Goal: Task Accomplishment & Management: Use online tool/utility

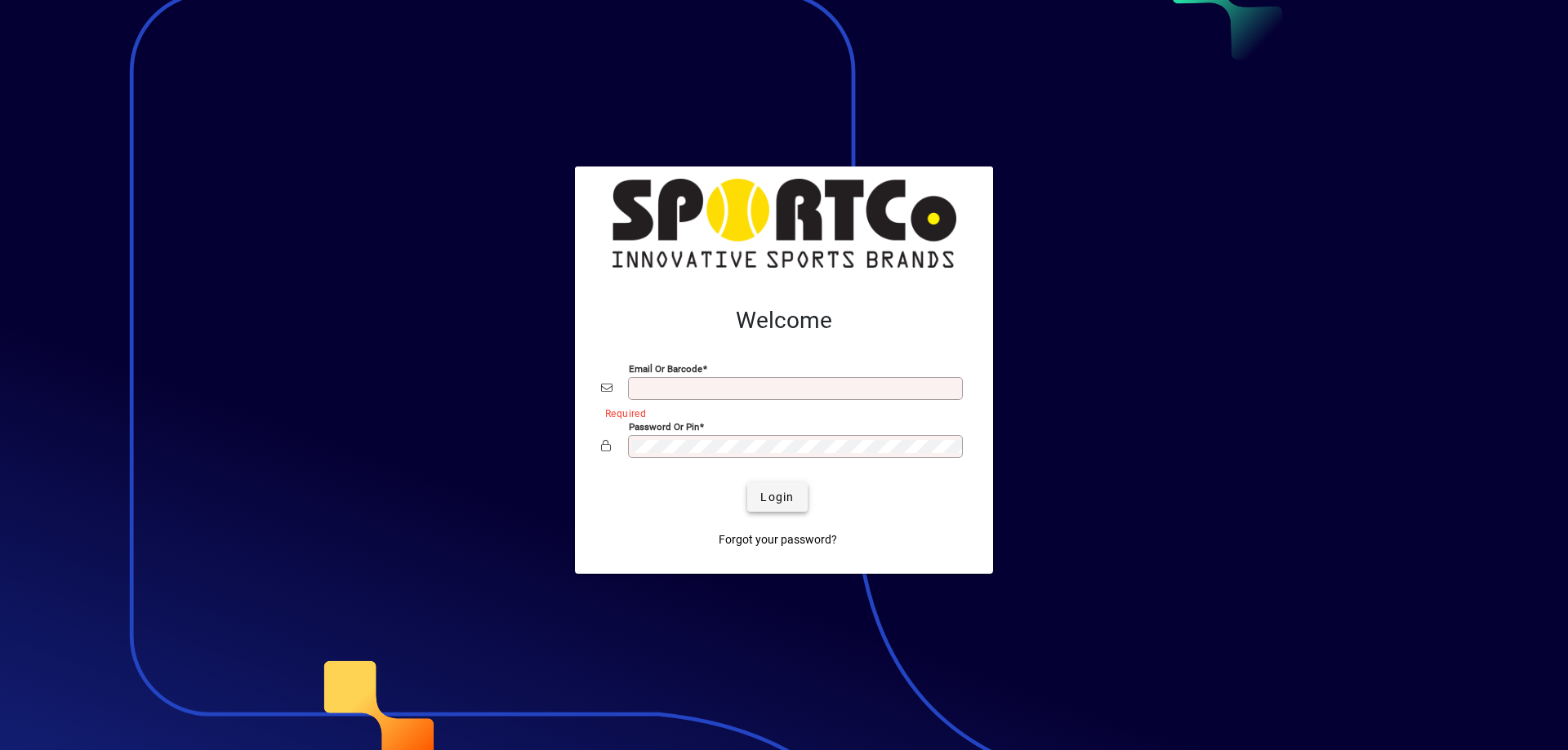
type input "**********"
click at [782, 504] on span "Login" at bounding box center [777, 498] width 33 height 17
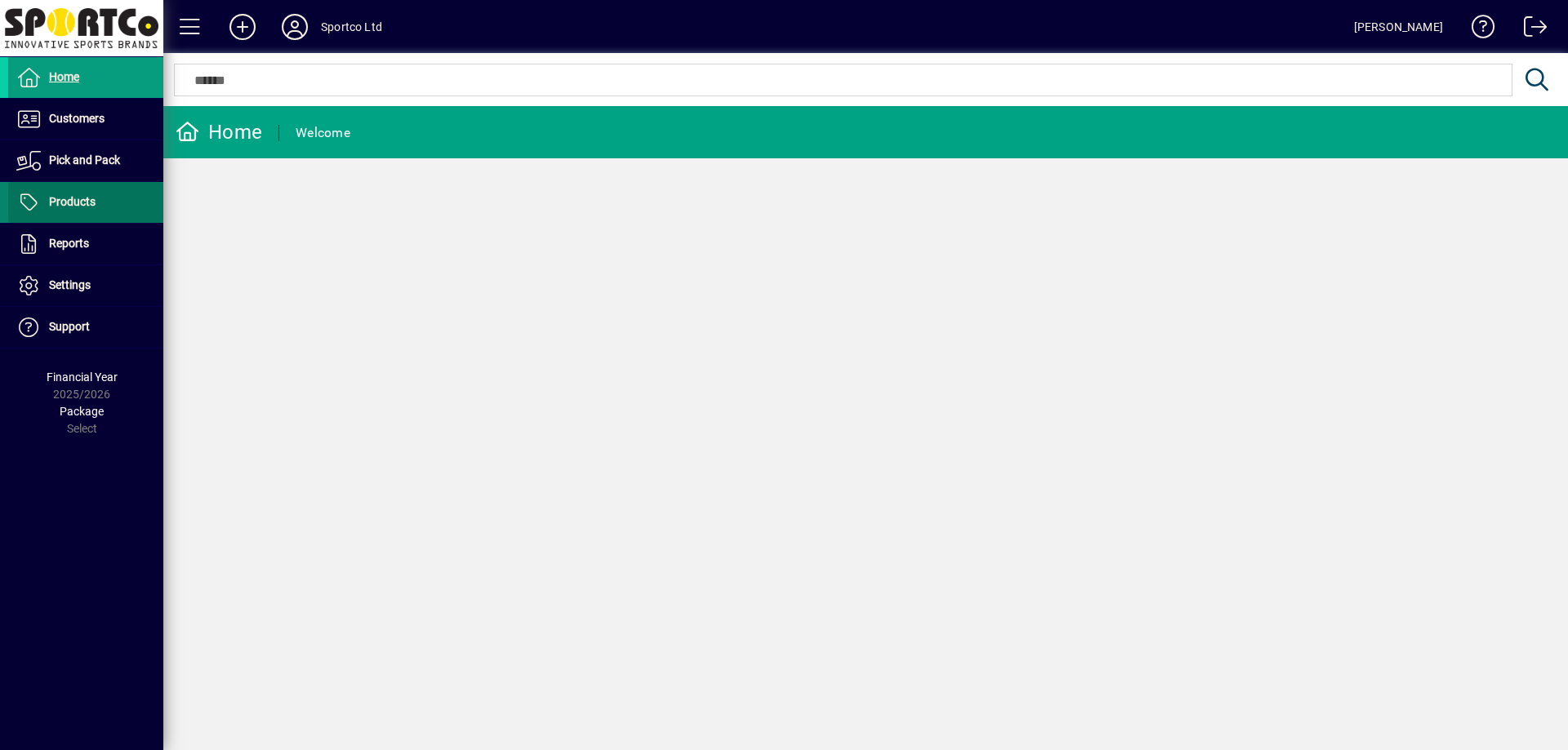
click at [101, 205] on span at bounding box center [86, 203] width 155 height 39
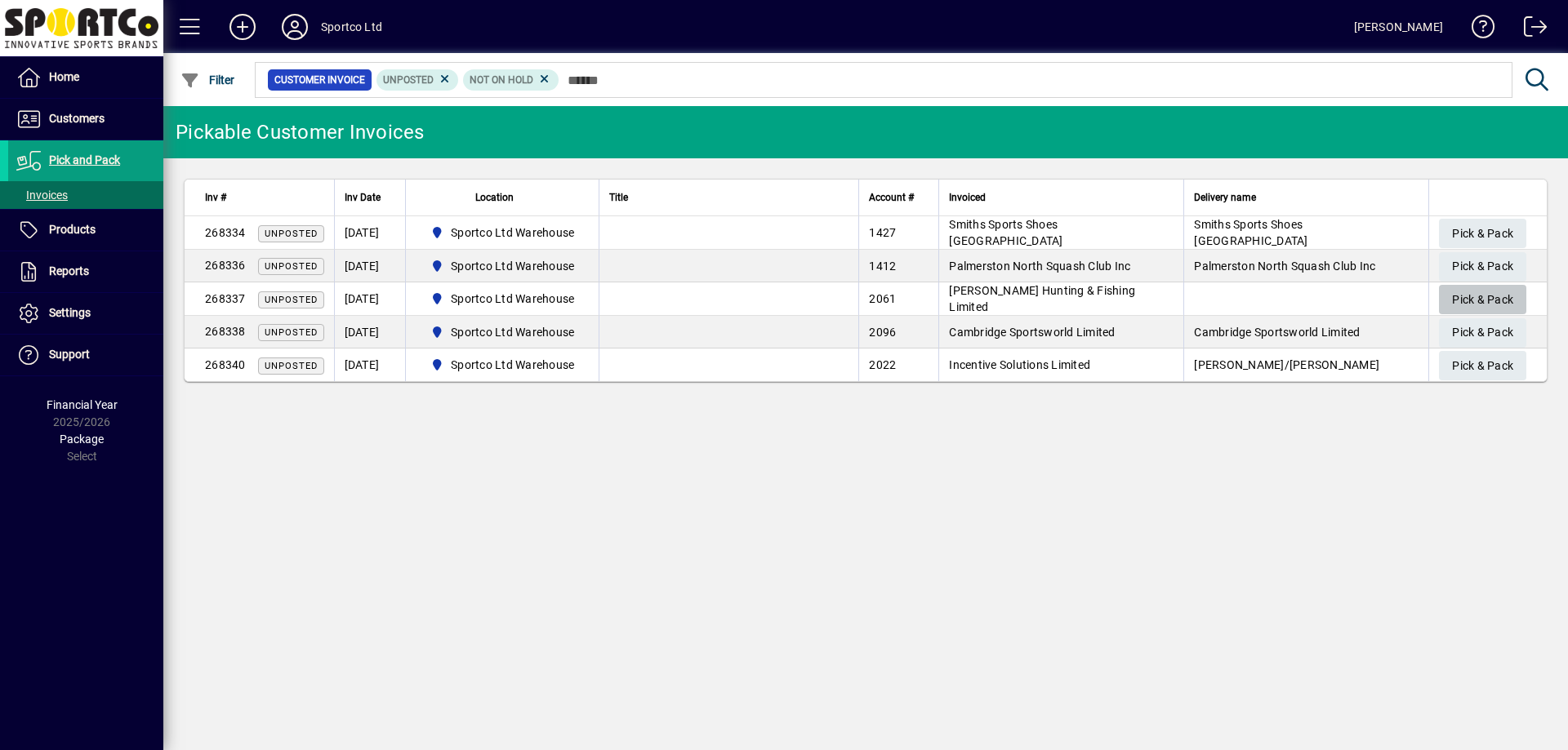
click at [1496, 292] on span "Pick & Pack" at bounding box center [1483, 300] width 61 height 27
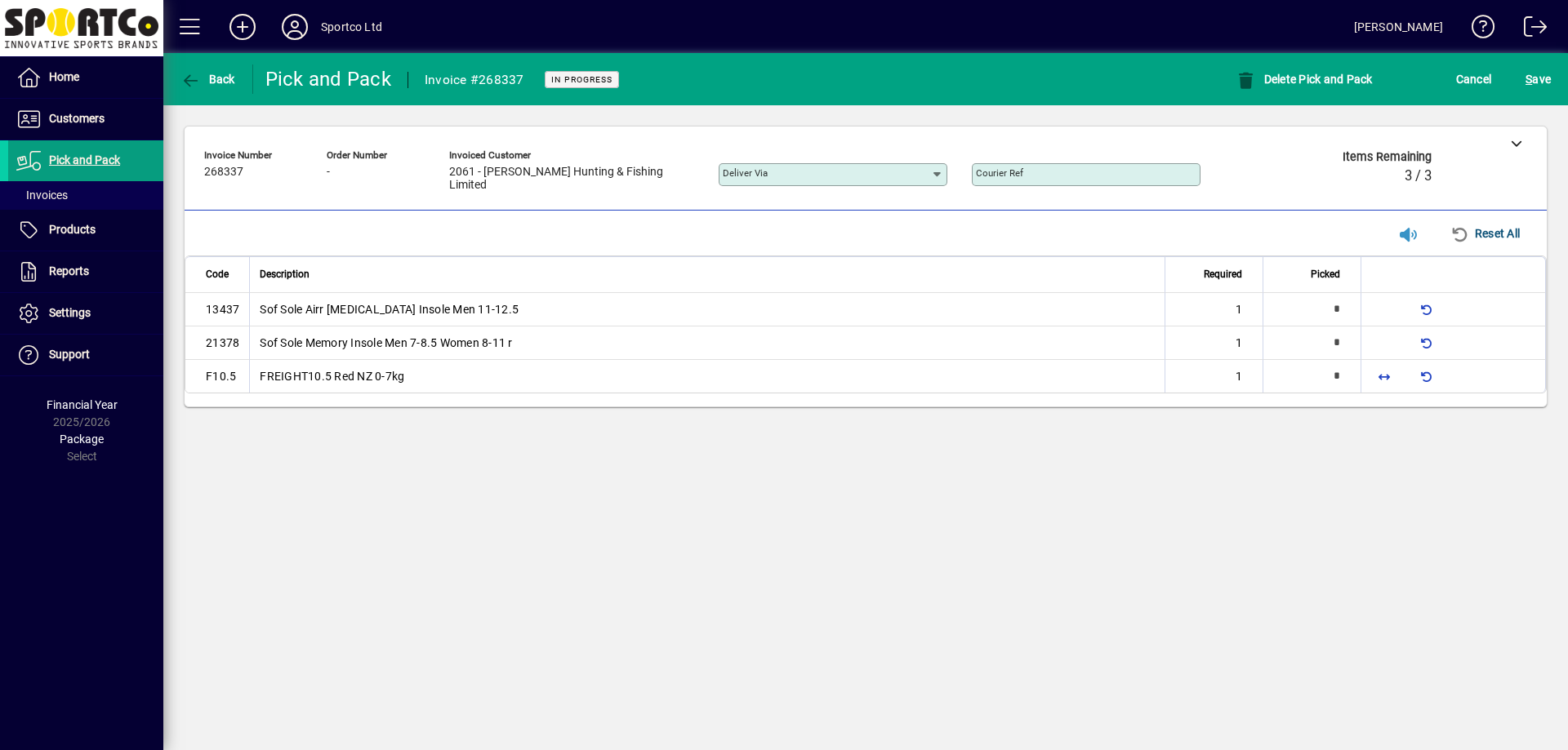
type input "*"
click at [1379, 375] on span "button" at bounding box center [1384, 376] width 39 height 39
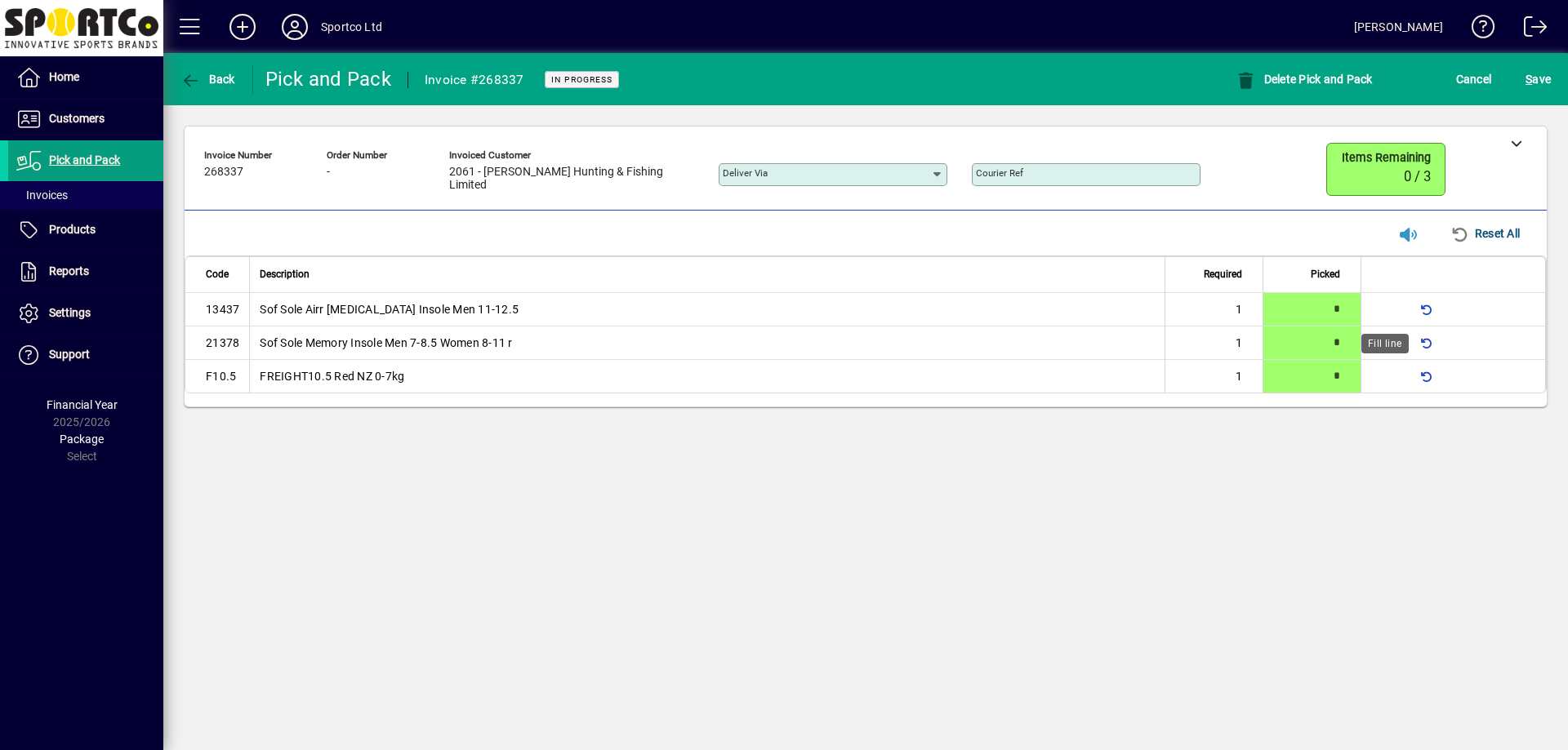
type input "*"
click at [1556, 78] on div "S ave" at bounding box center [1538, 79] width 60 height 29
click at [1550, 80] on span "submit" at bounding box center [1537, 79] width 33 height 39
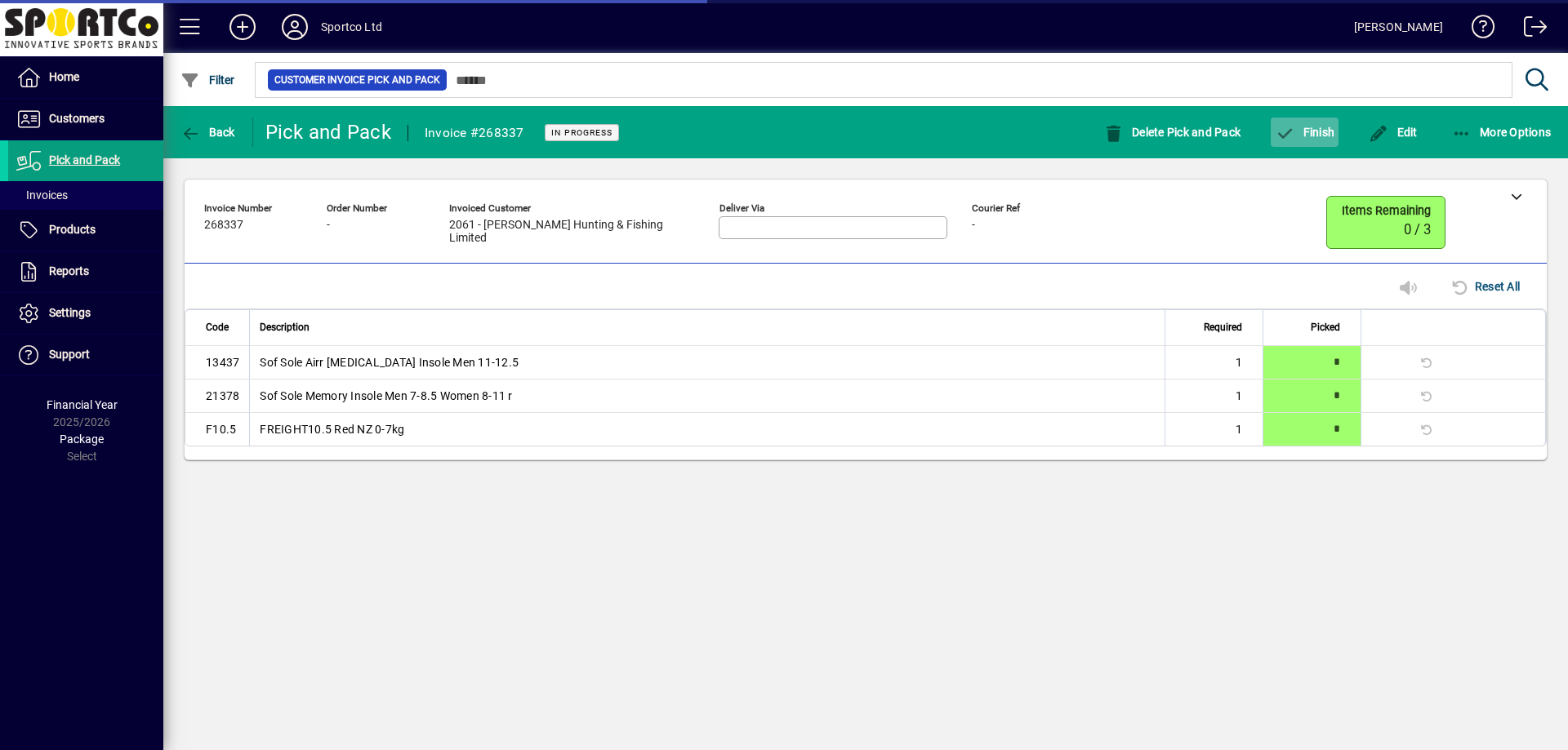
click at [1314, 134] on span "Finish" at bounding box center [1305, 131] width 60 height 13
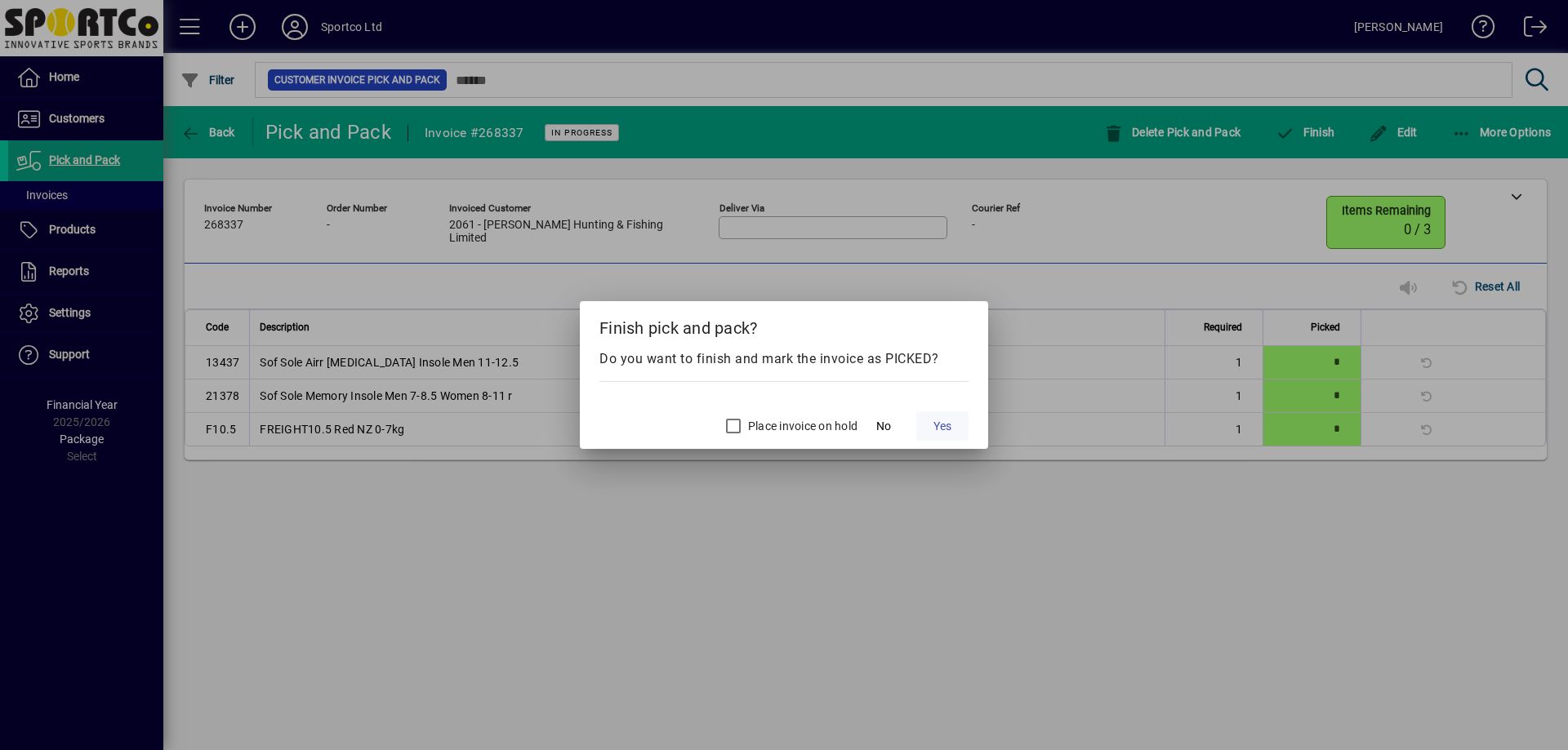
click at [931, 422] on span at bounding box center [941, 426] width 52 height 39
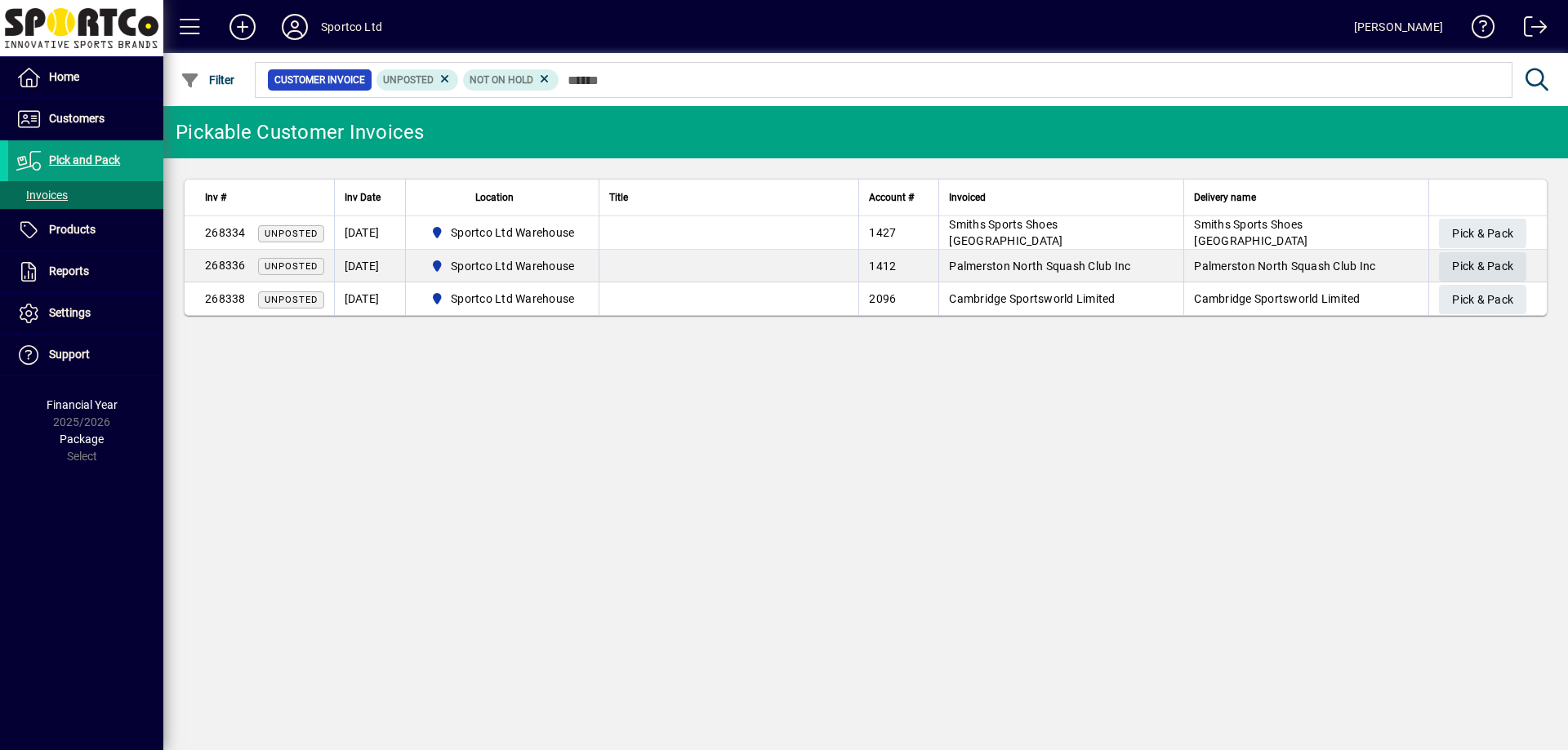
click at [1467, 260] on span "Pick & Pack" at bounding box center [1483, 267] width 61 height 27
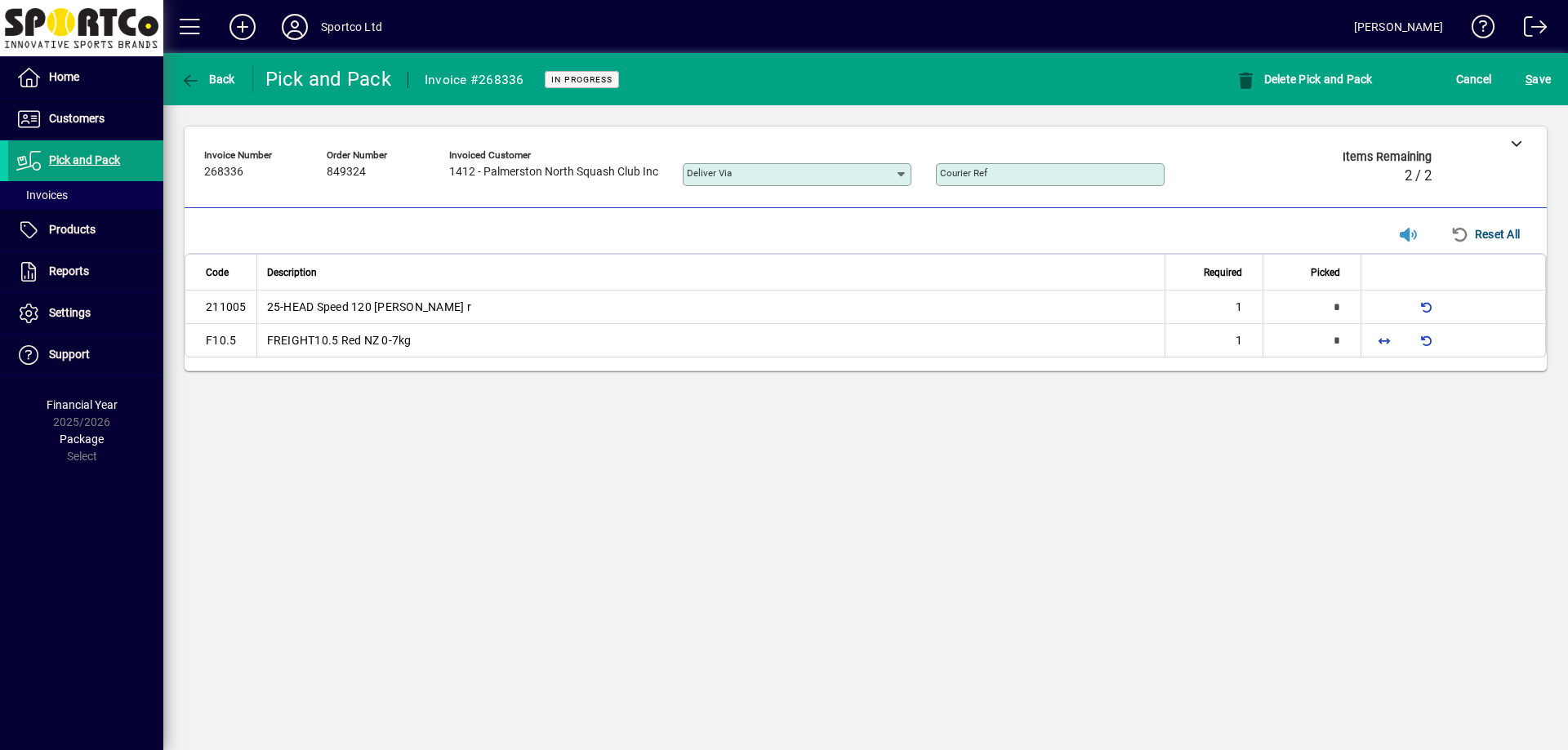
type input "*"
click at [1374, 338] on span "button" at bounding box center [1384, 339] width 39 height 39
type input "*"
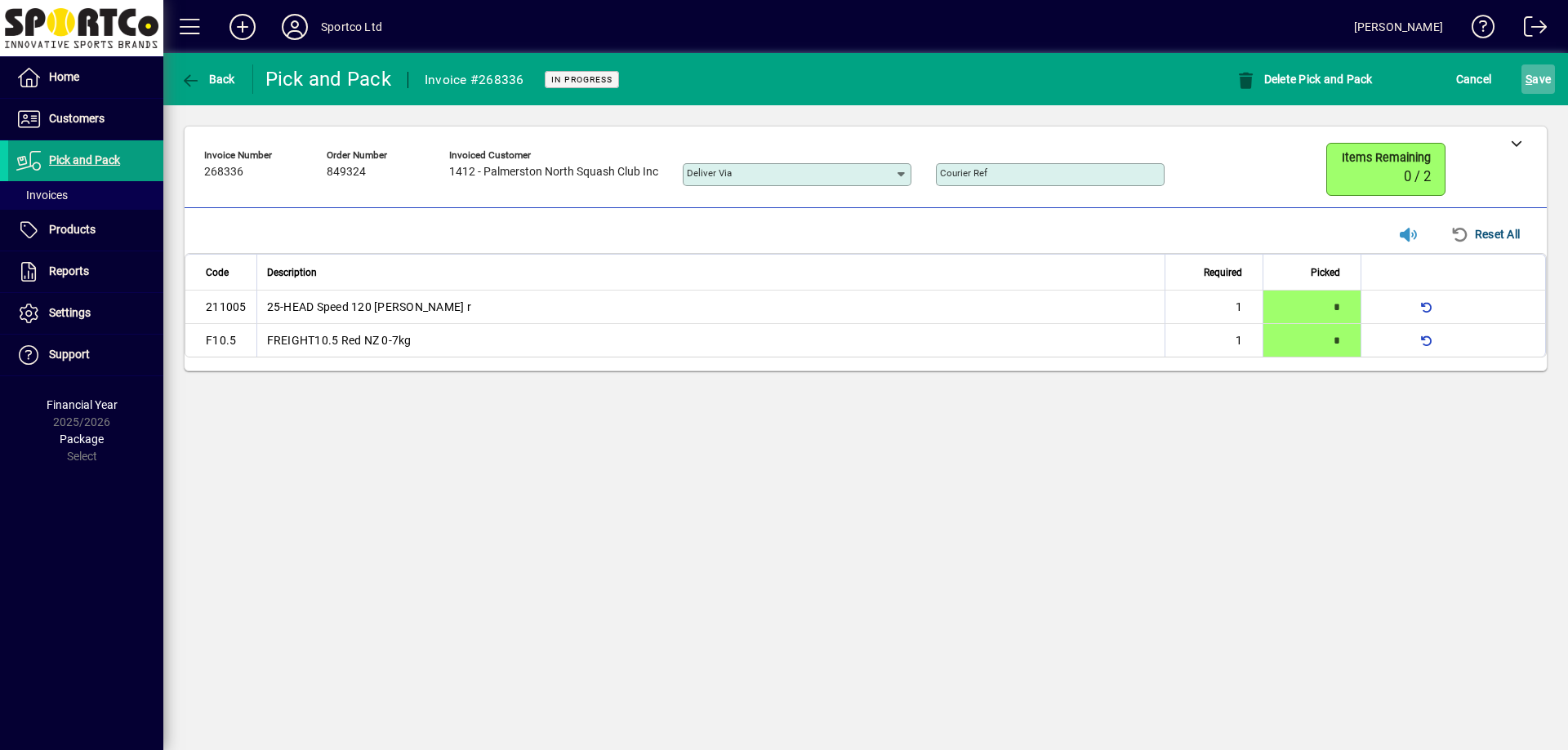
click at [1542, 70] on span "S ave" at bounding box center [1538, 79] width 26 height 26
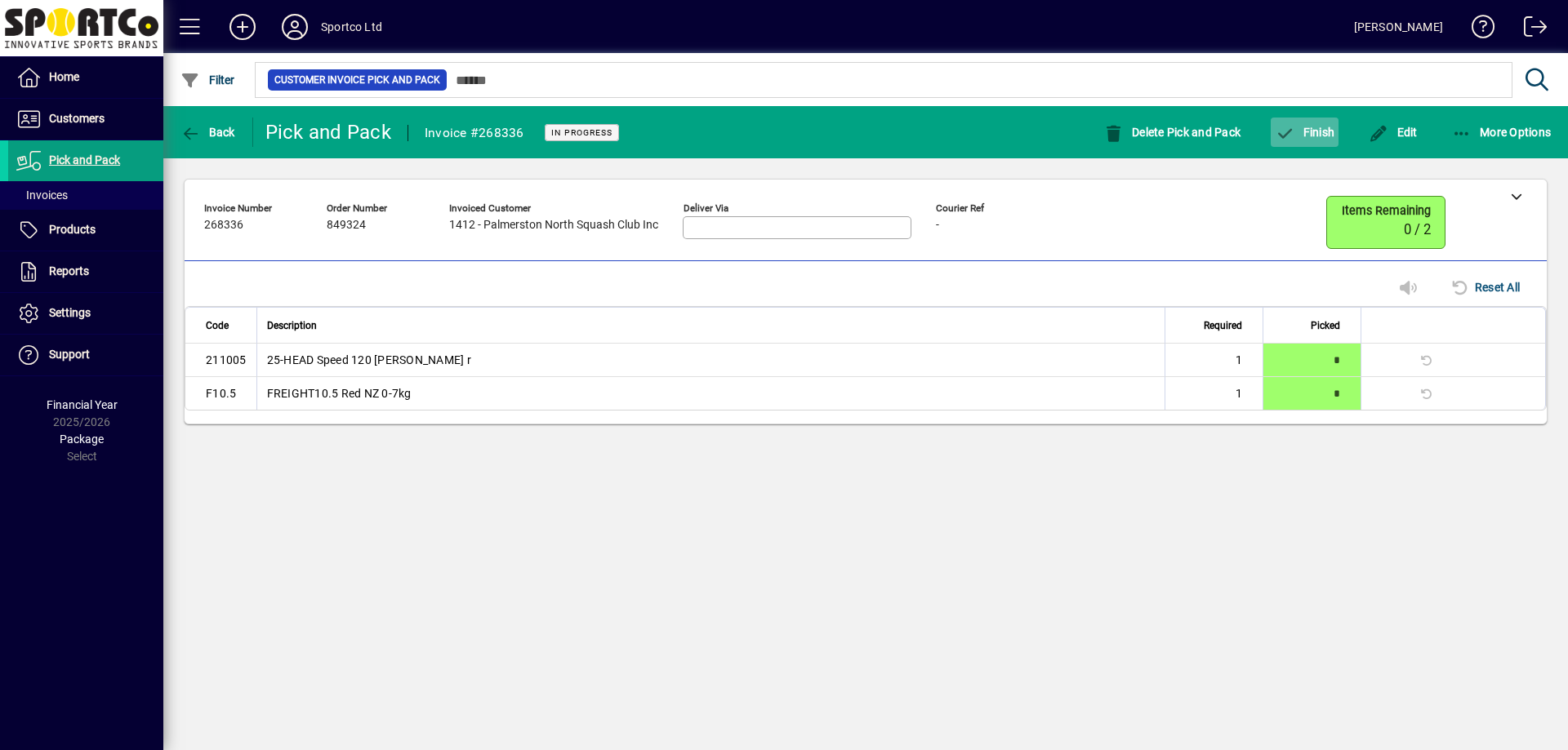
click at [1317, 134] on span "Finish" at bounding box center [1305, 131] width 60 height 13
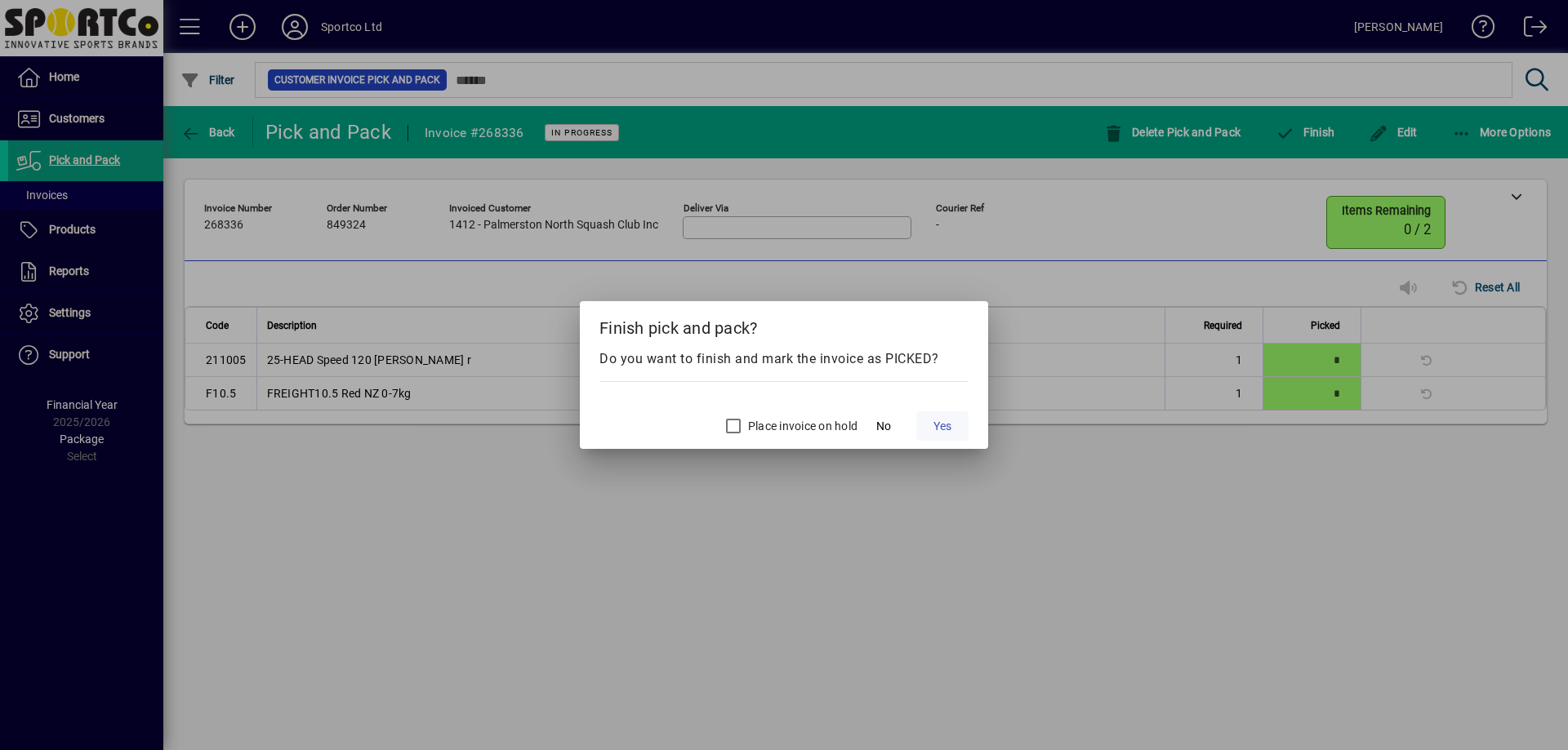
click at [946, 425] on span "Yes" at bounding box center [942, 426] width 18 height 17
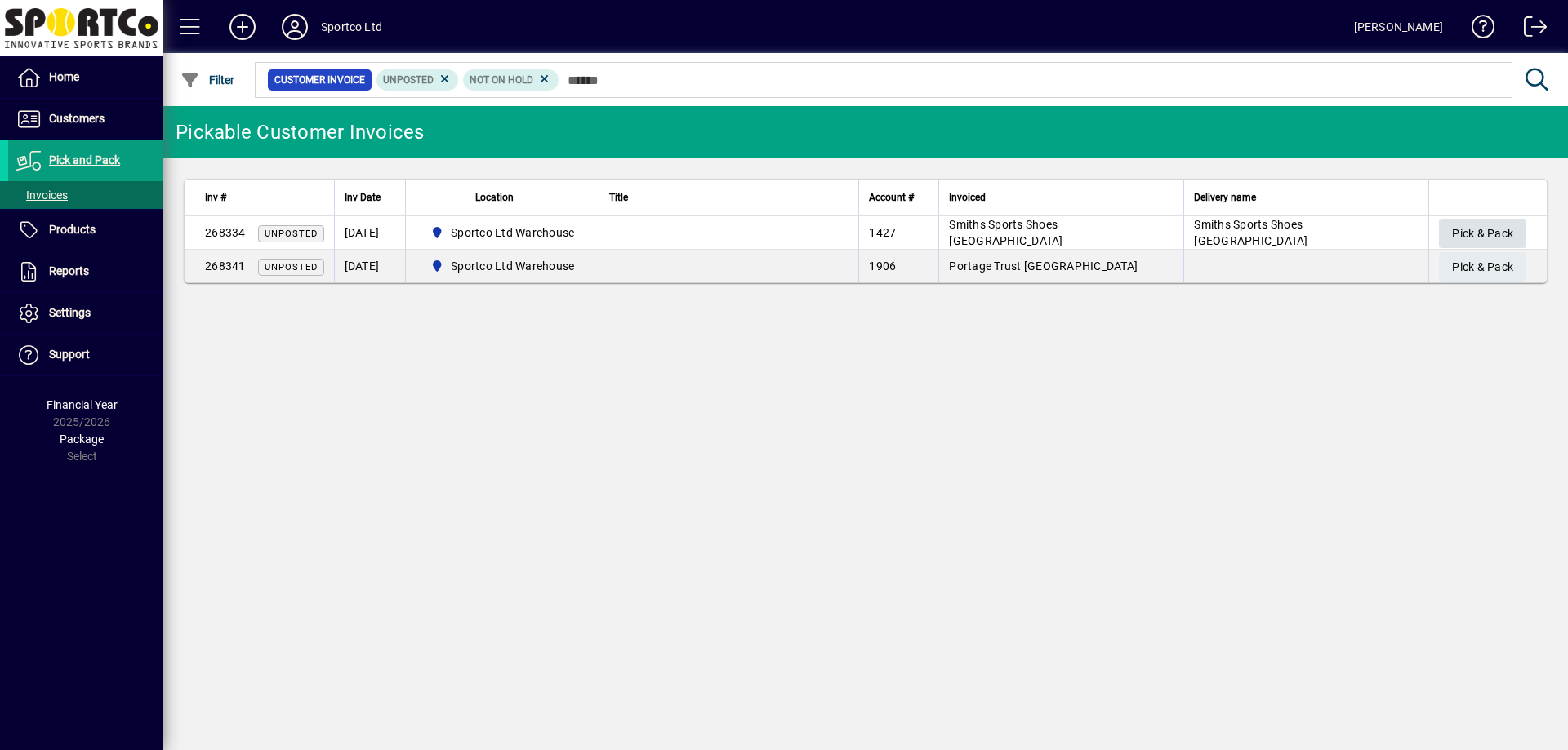
click at [1481, 234] on span "Pick & Pack" at bounding box center [1483, 234] width 61 height 27
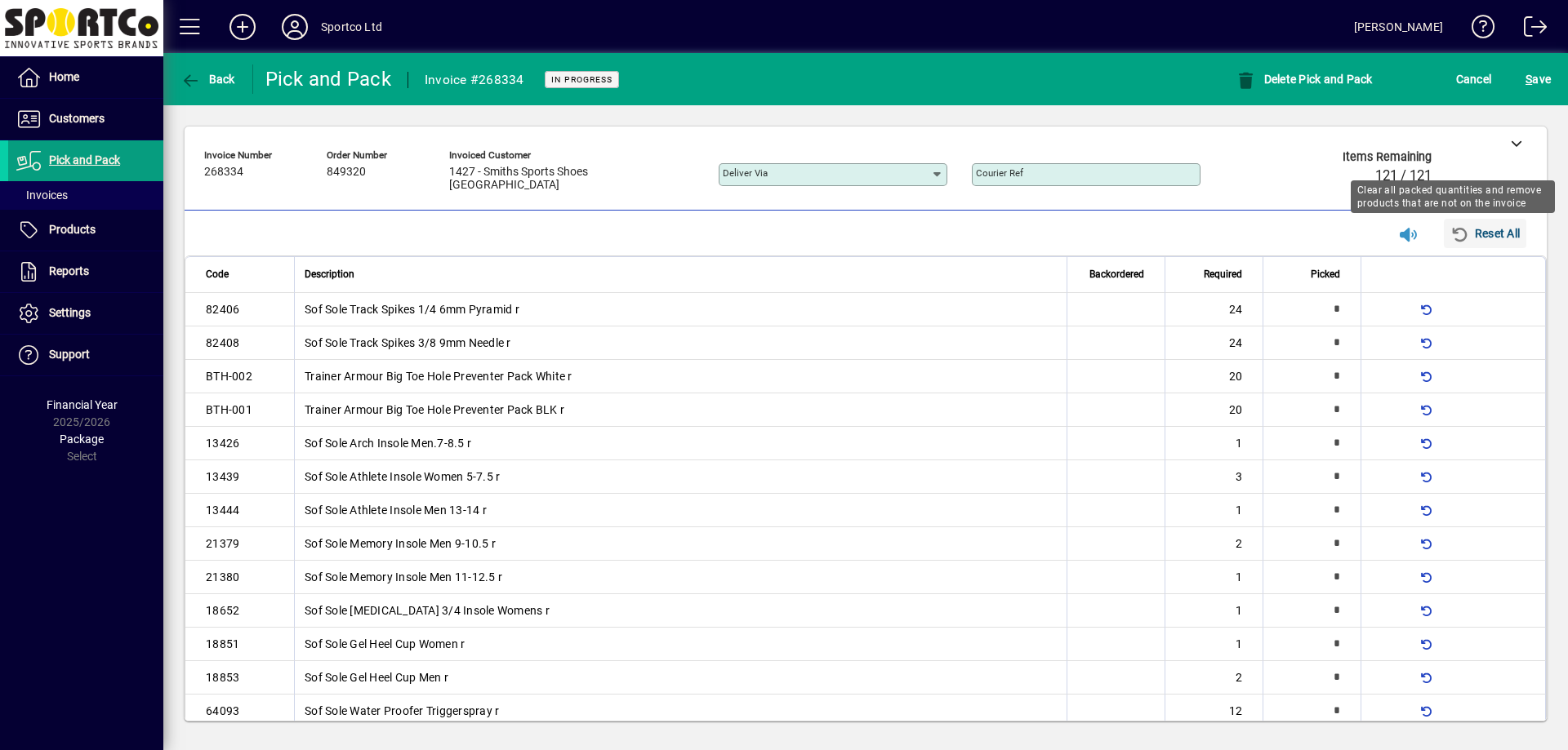
type input "*"
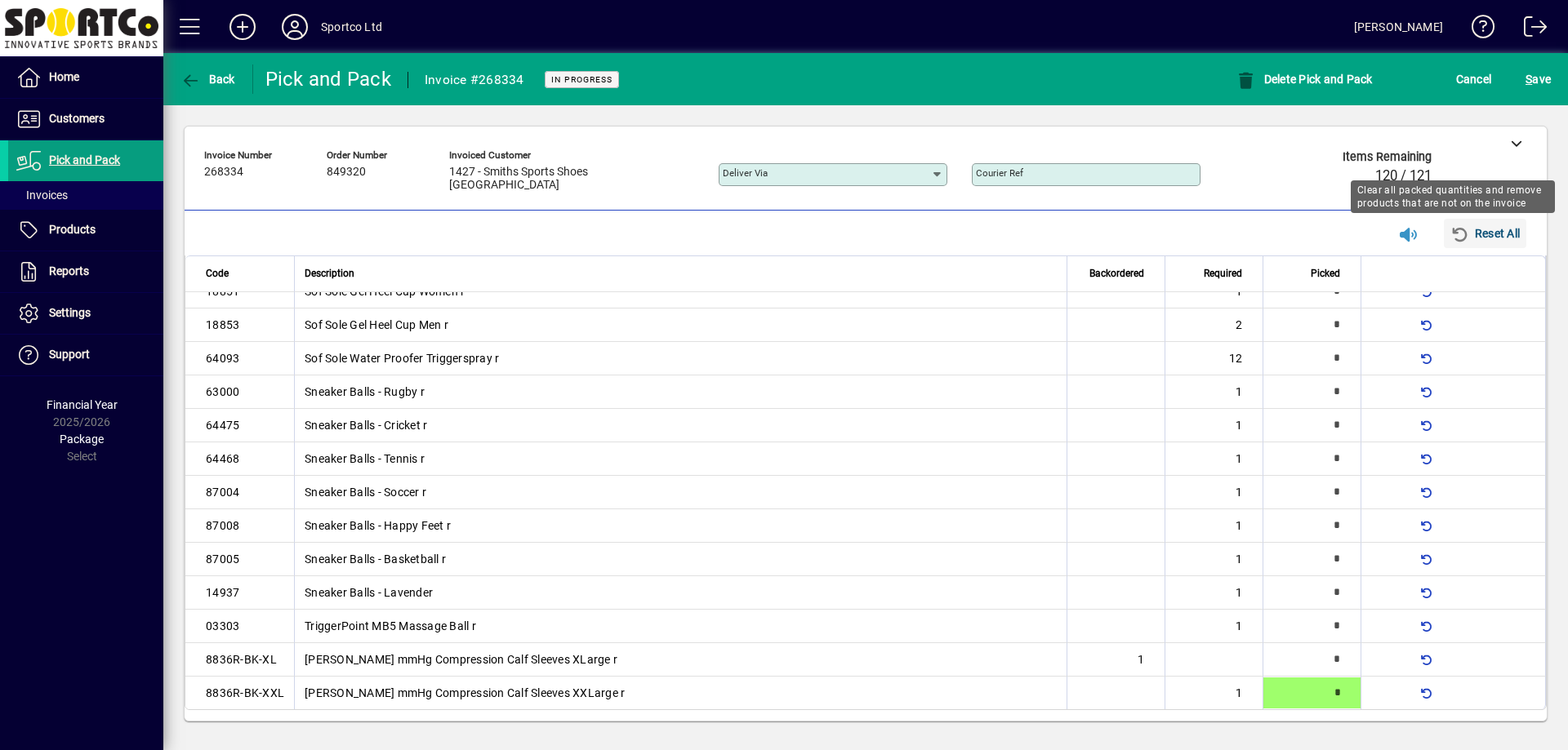
type input "*"
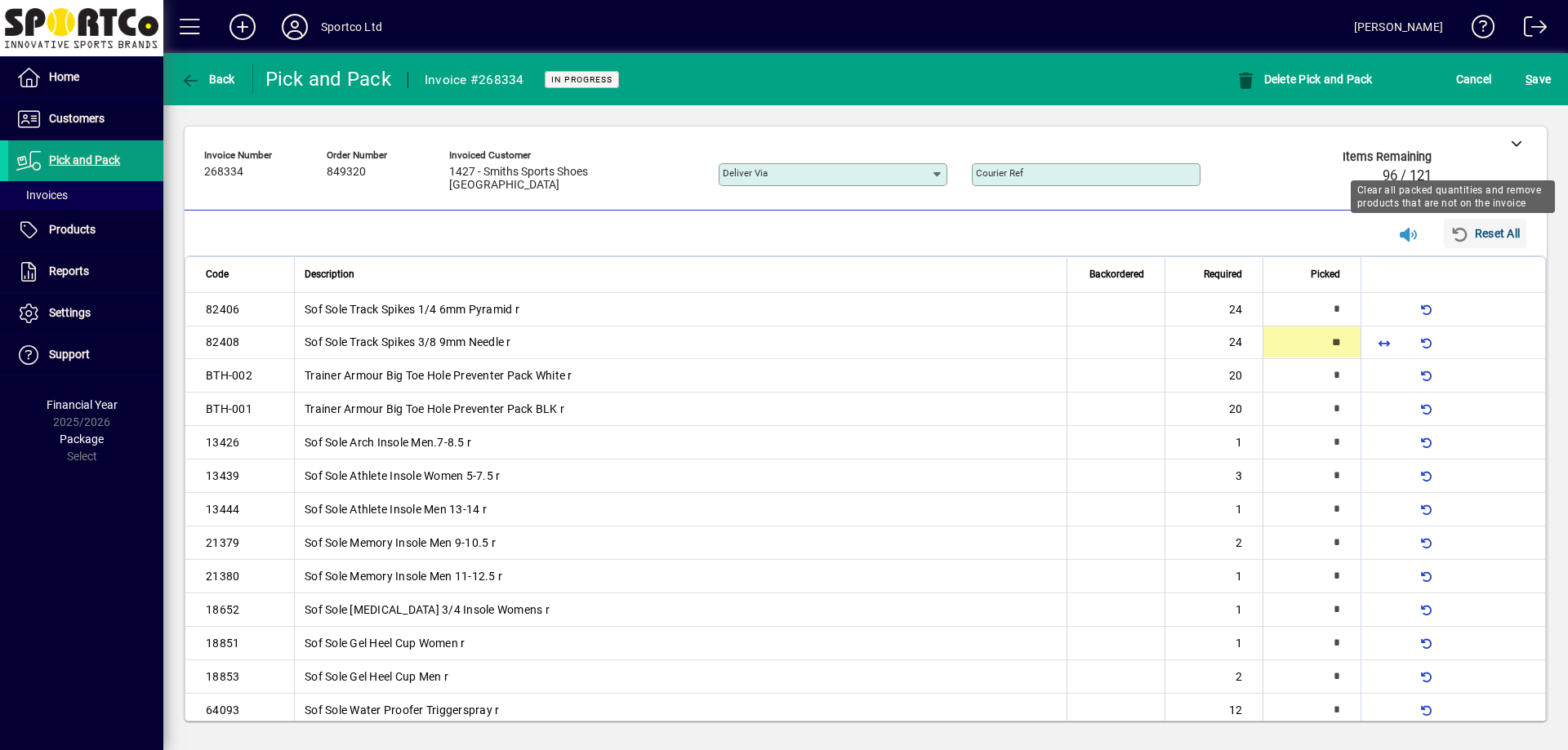
type input "**"
type input "*"
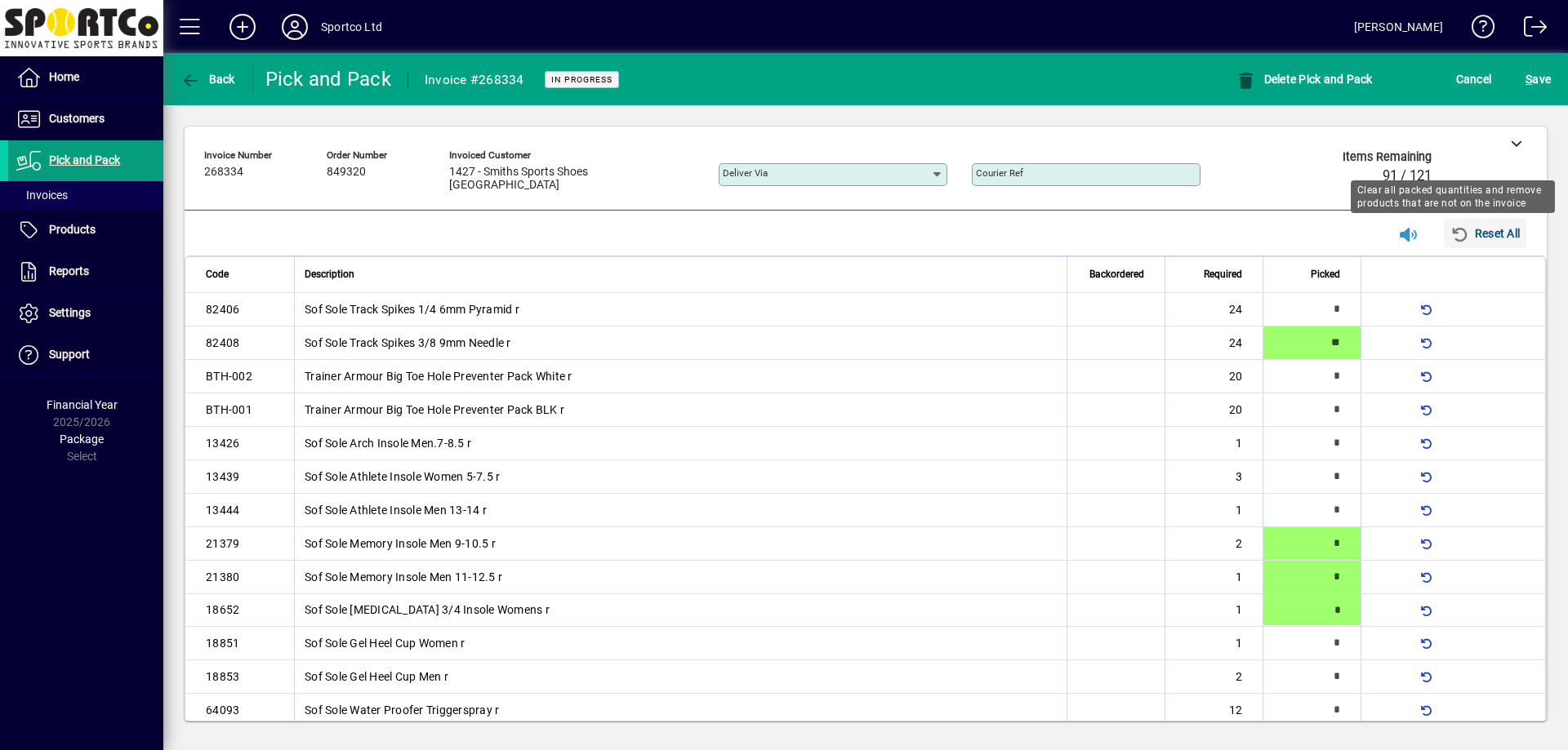
type input "*"
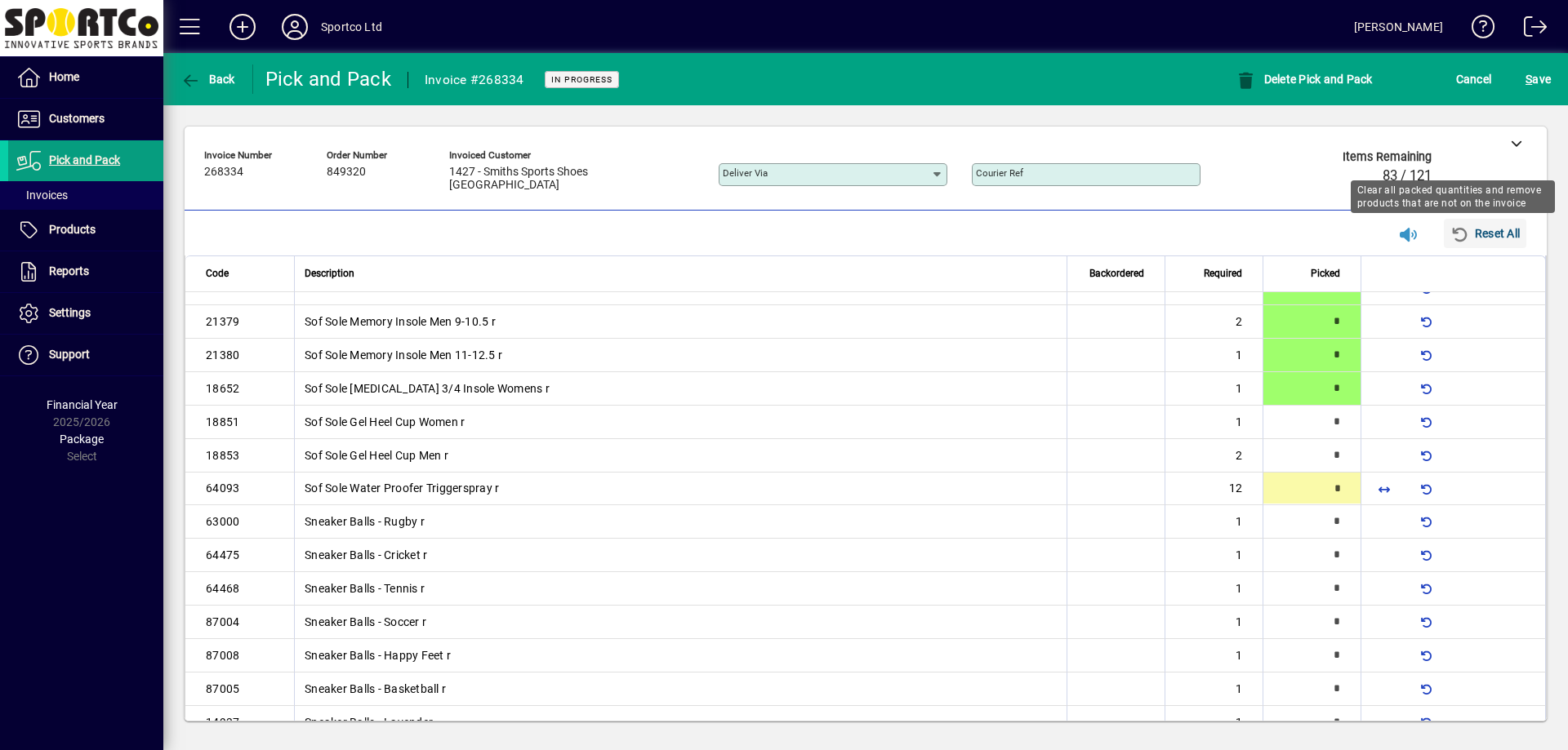
scroll to position [223, 0]
type input "**"
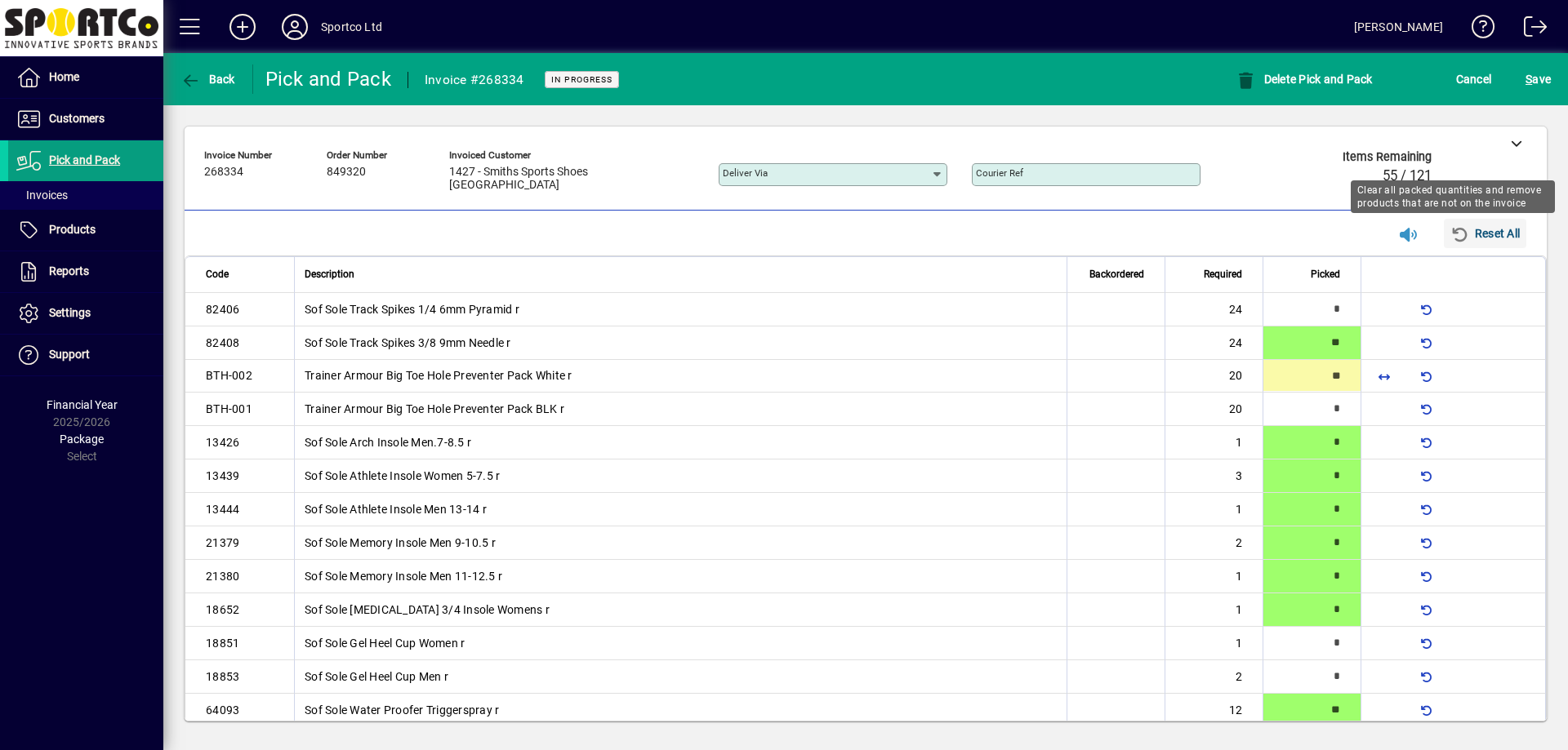
type input "**"
type input "*"
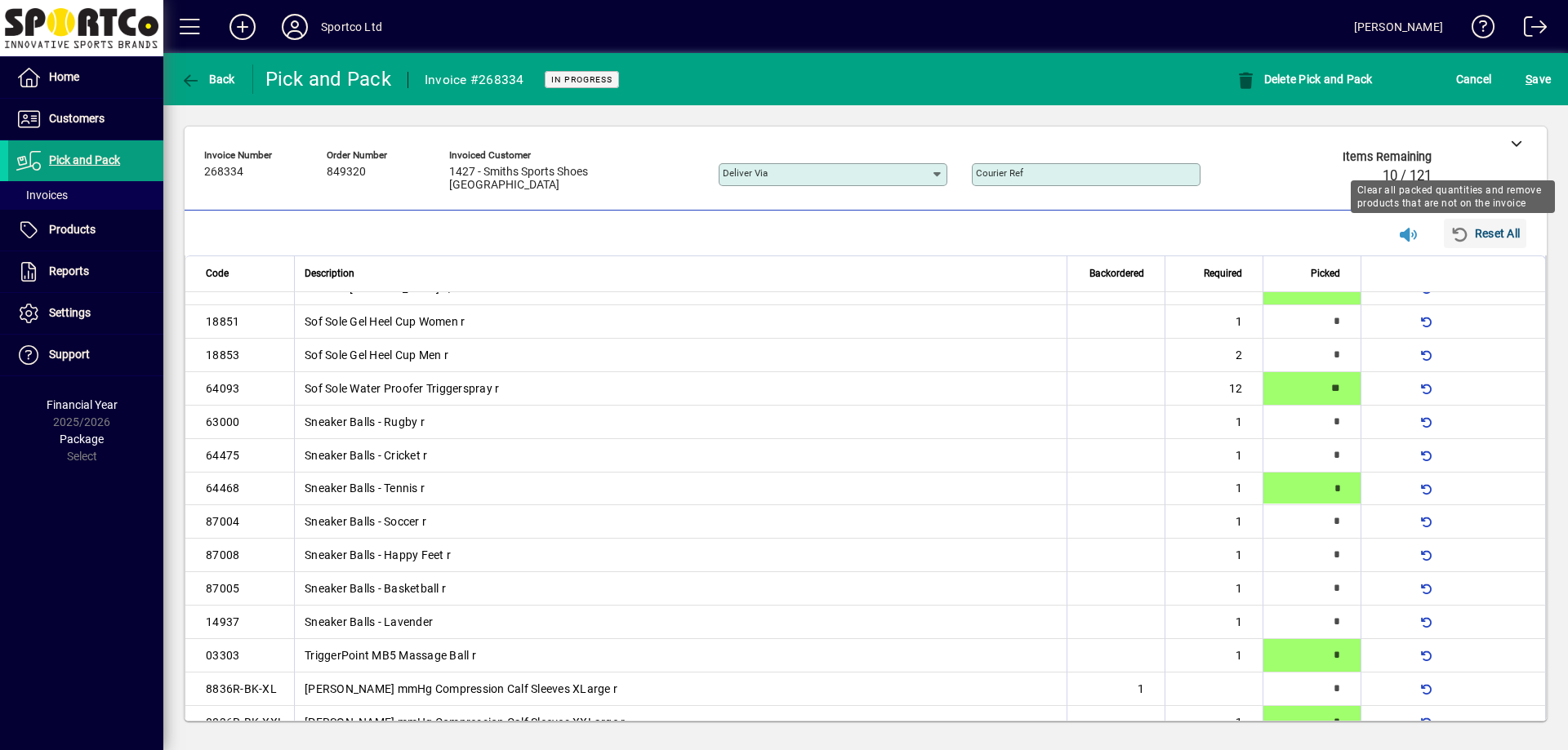
type input "*"
type input "**"
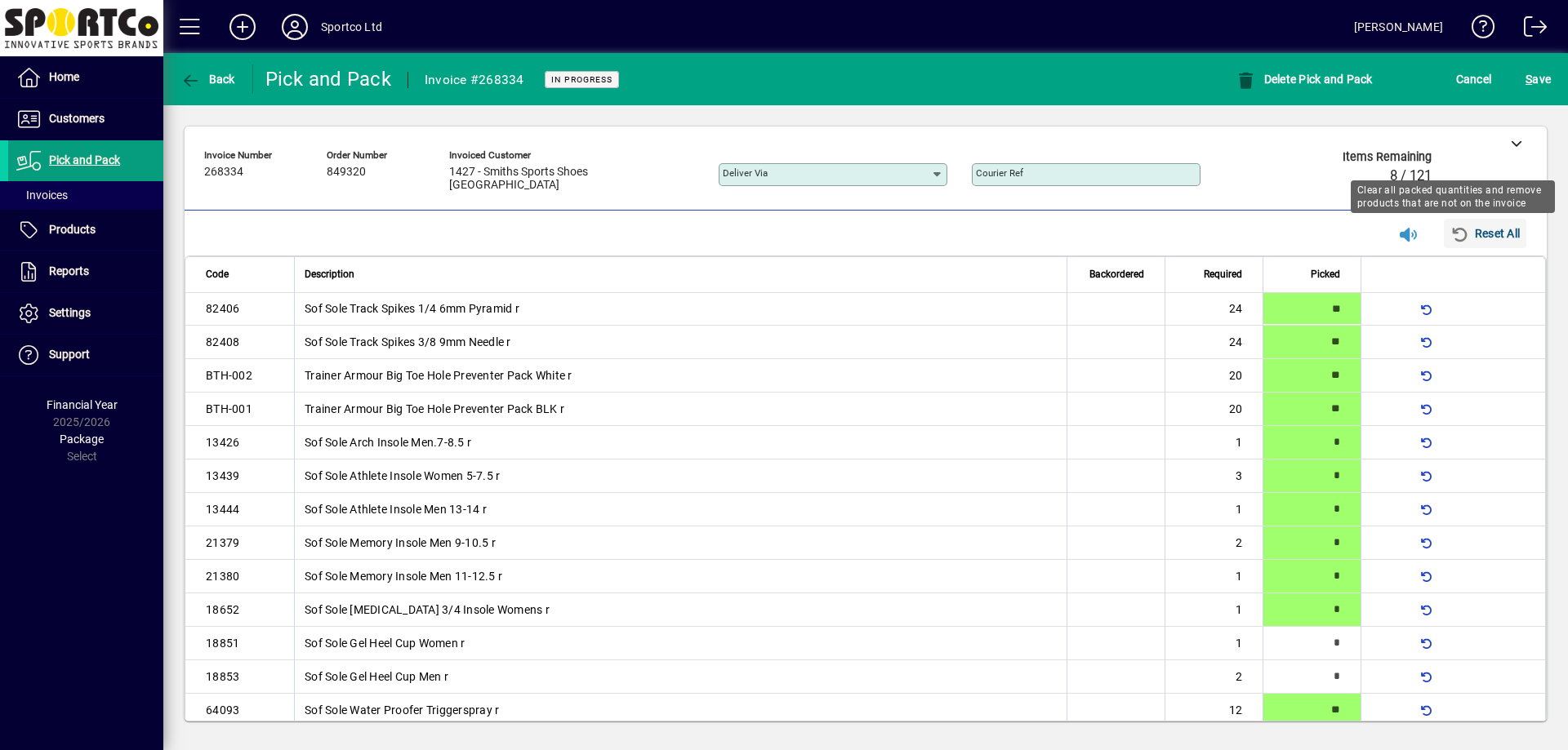
type input "*"
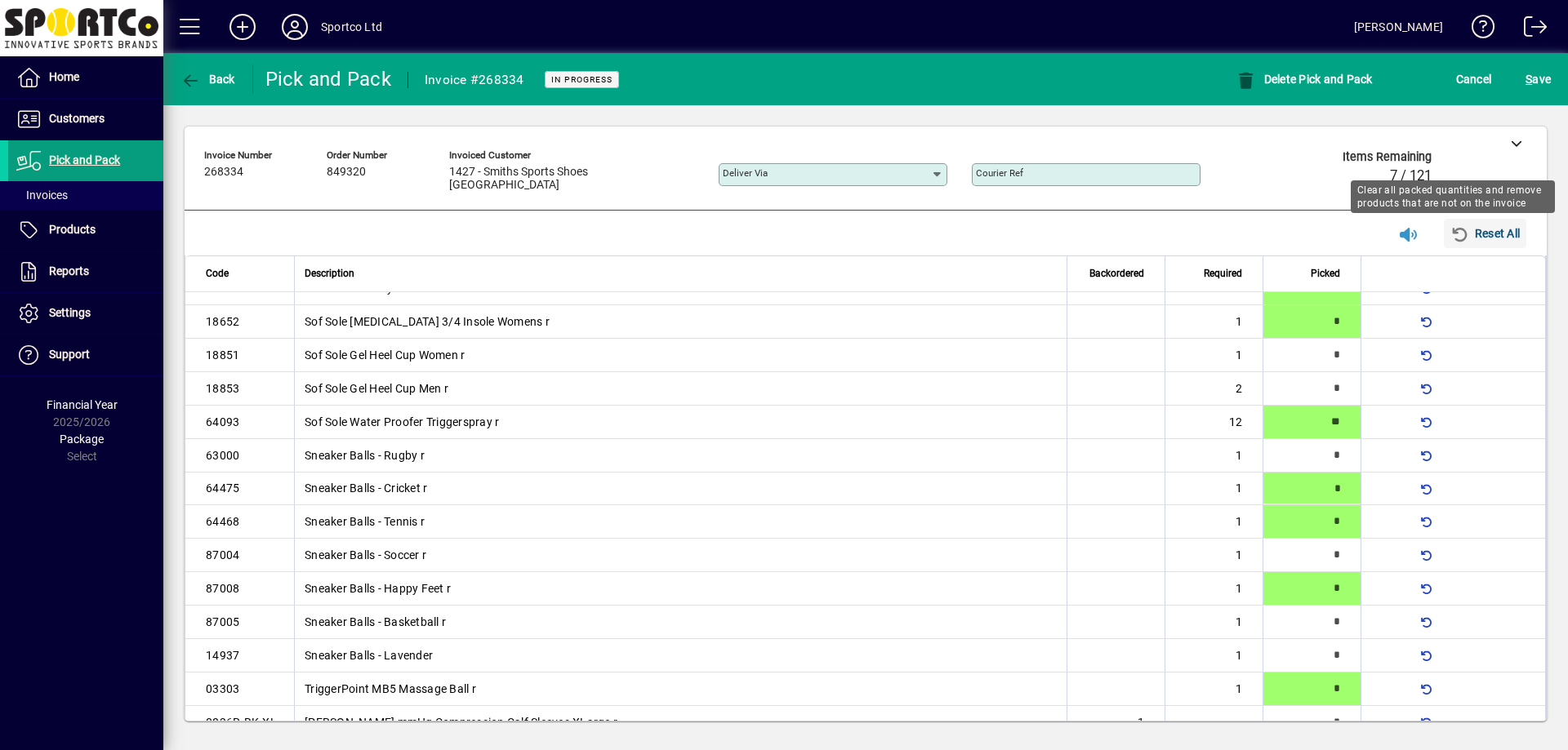
type input "*"
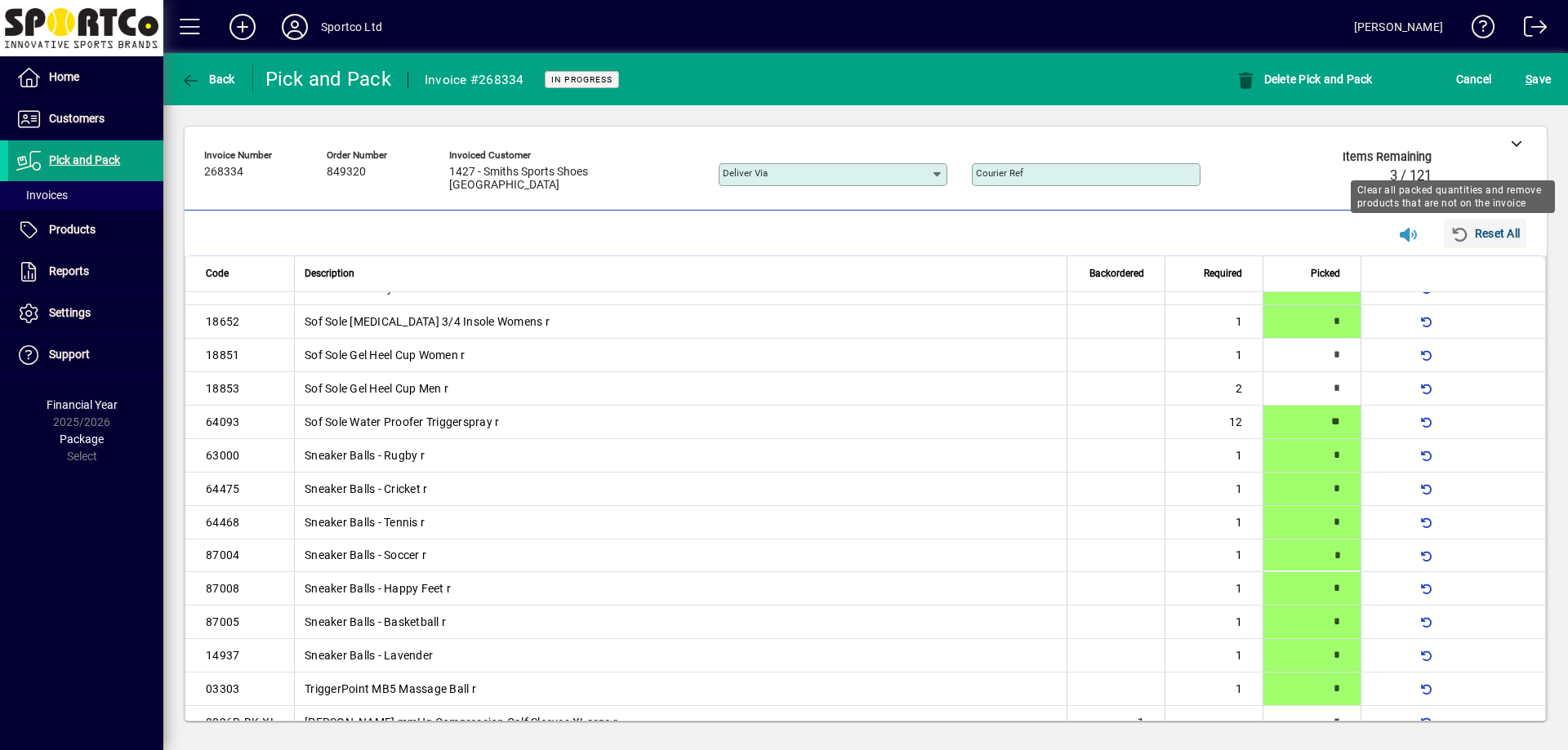
type input "*"
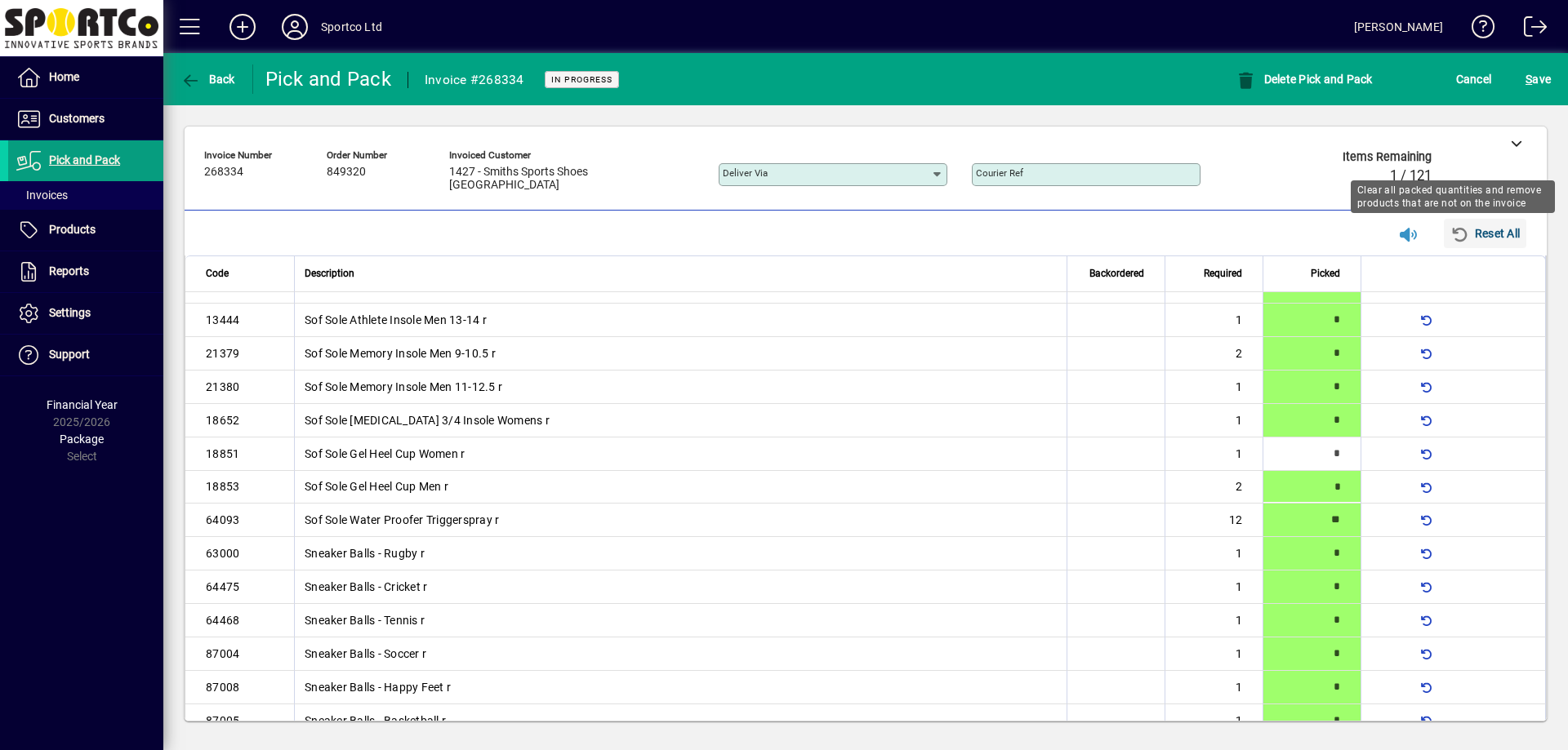
type input "*"
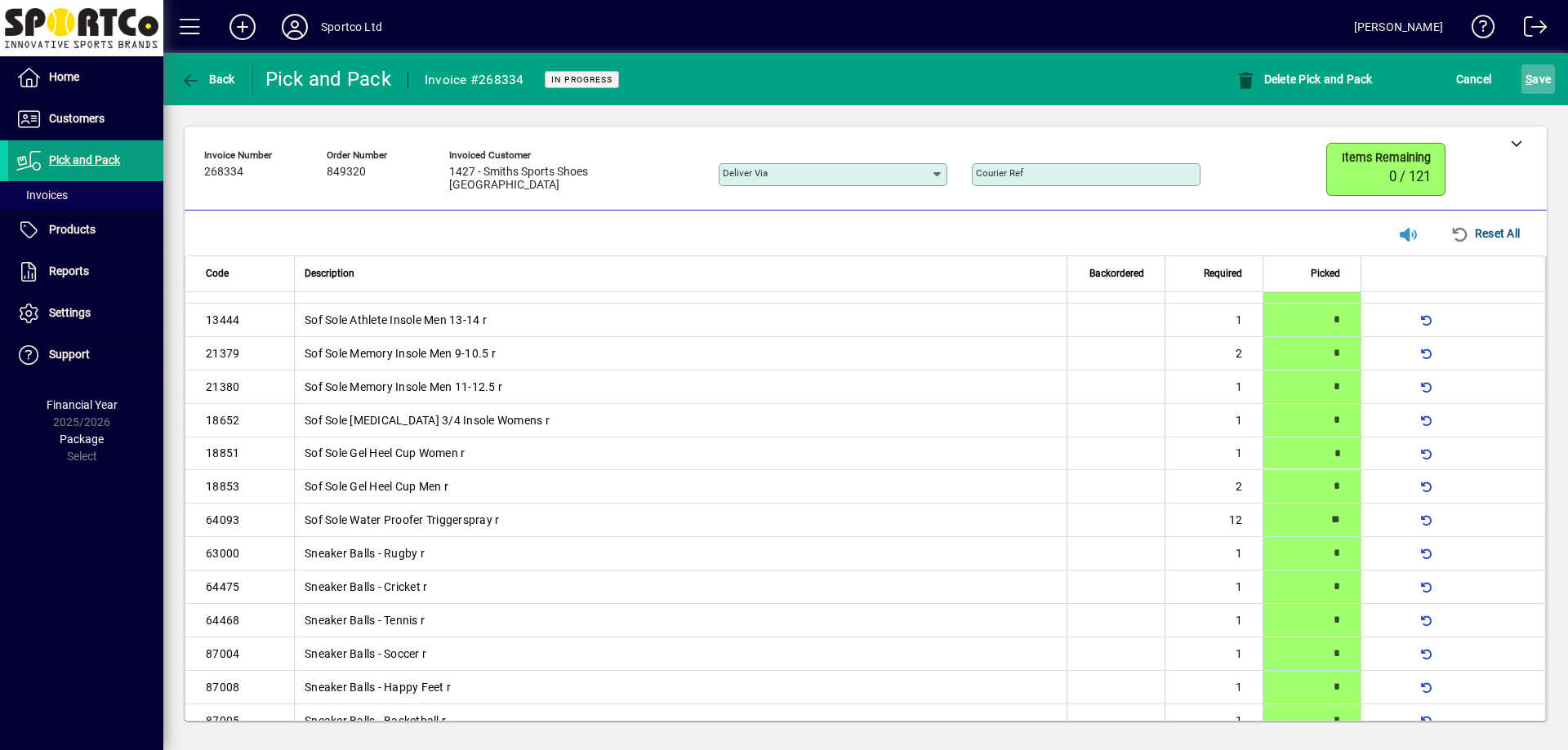
click at [1529, 75] on span "S" at bounding box center [1529, 78] width 7 height 13
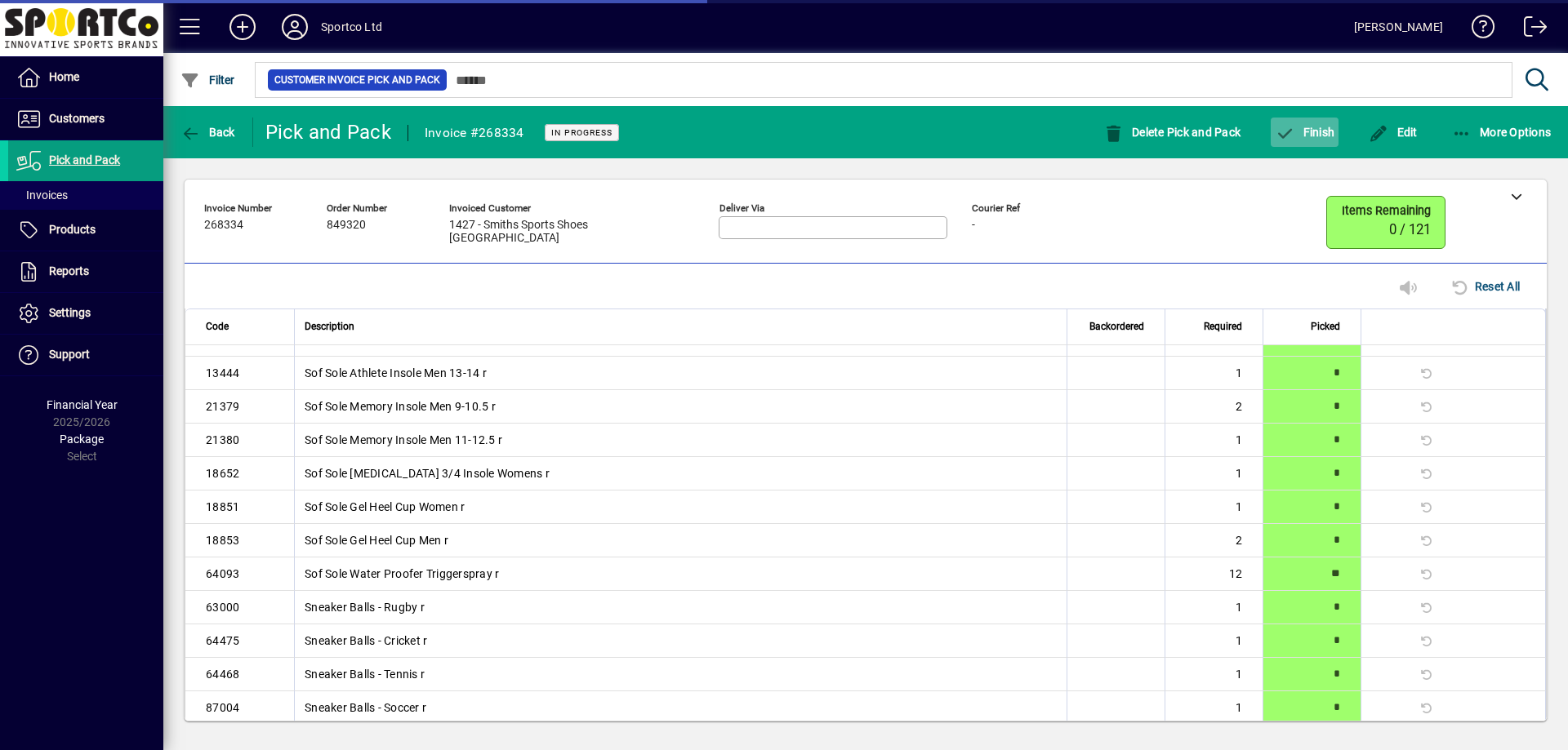
click at [1319, 133] on span "Finish" at bounding box center [1305, 131] width 60 height 13
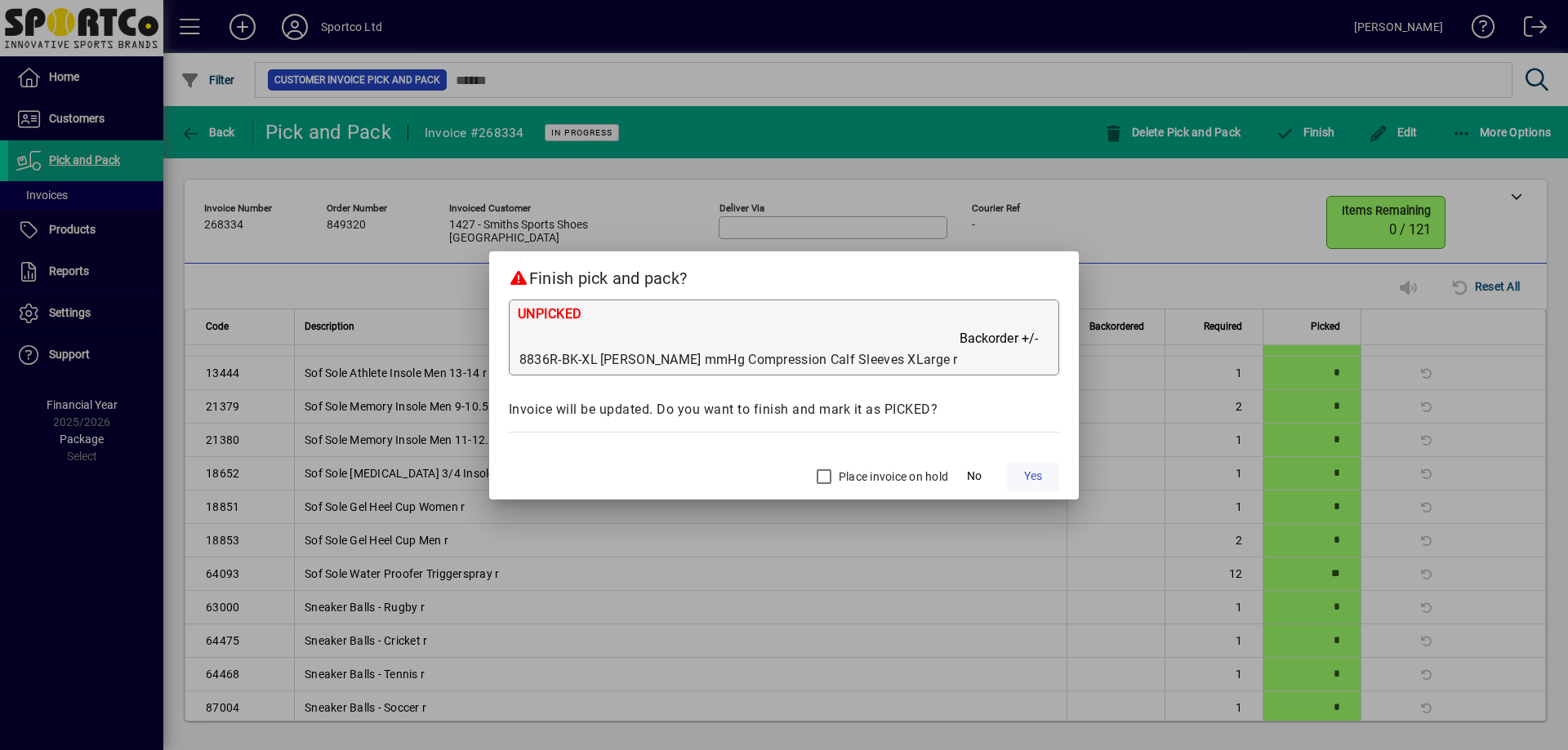
click at [1021, 476] on span at bounding box center [1033, 476] width 52 height 39
